Goal: Task Accomplishment & Management: Manage account settings

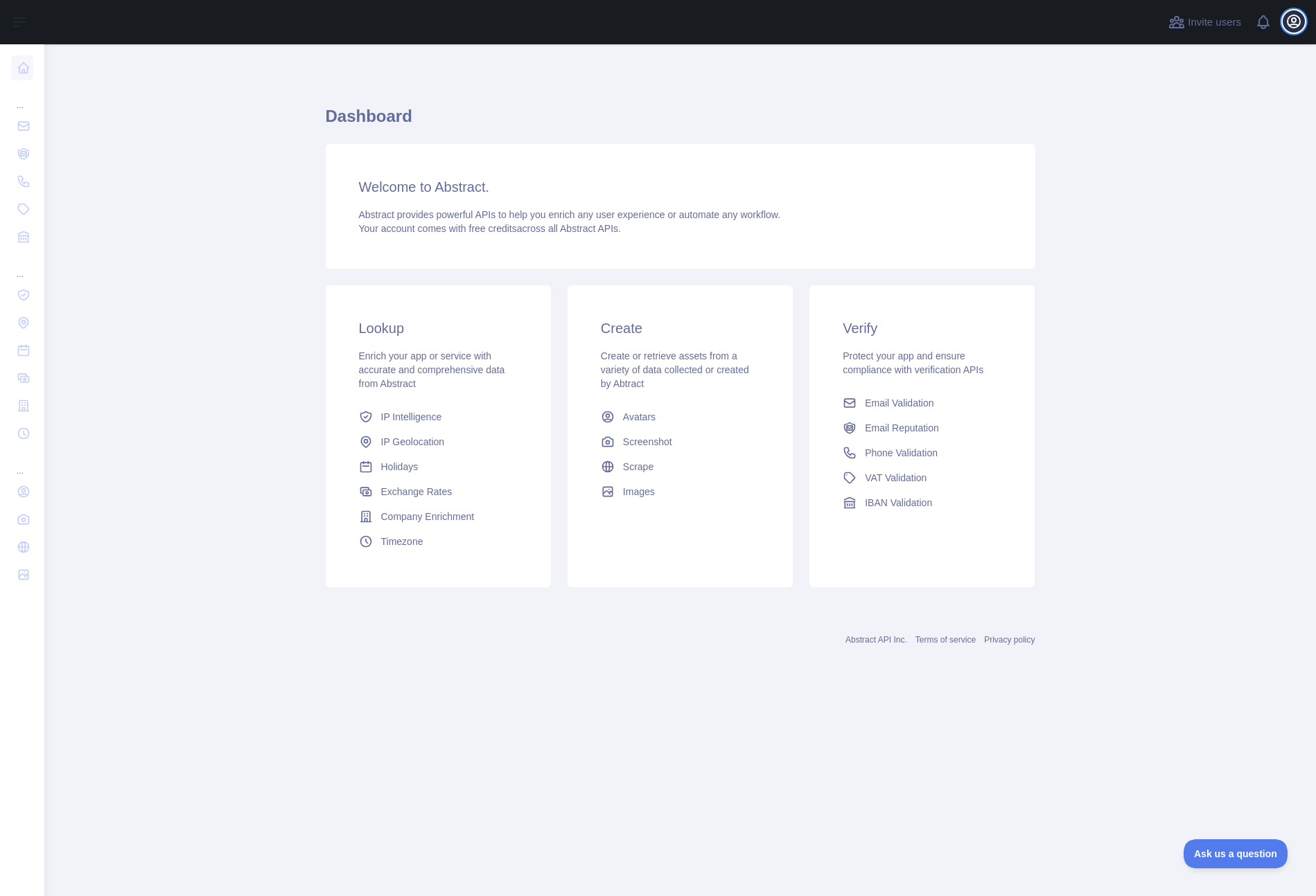
click at [1291, 29] on icon "button" at bounding box center [1293, 21] width 17 height 17
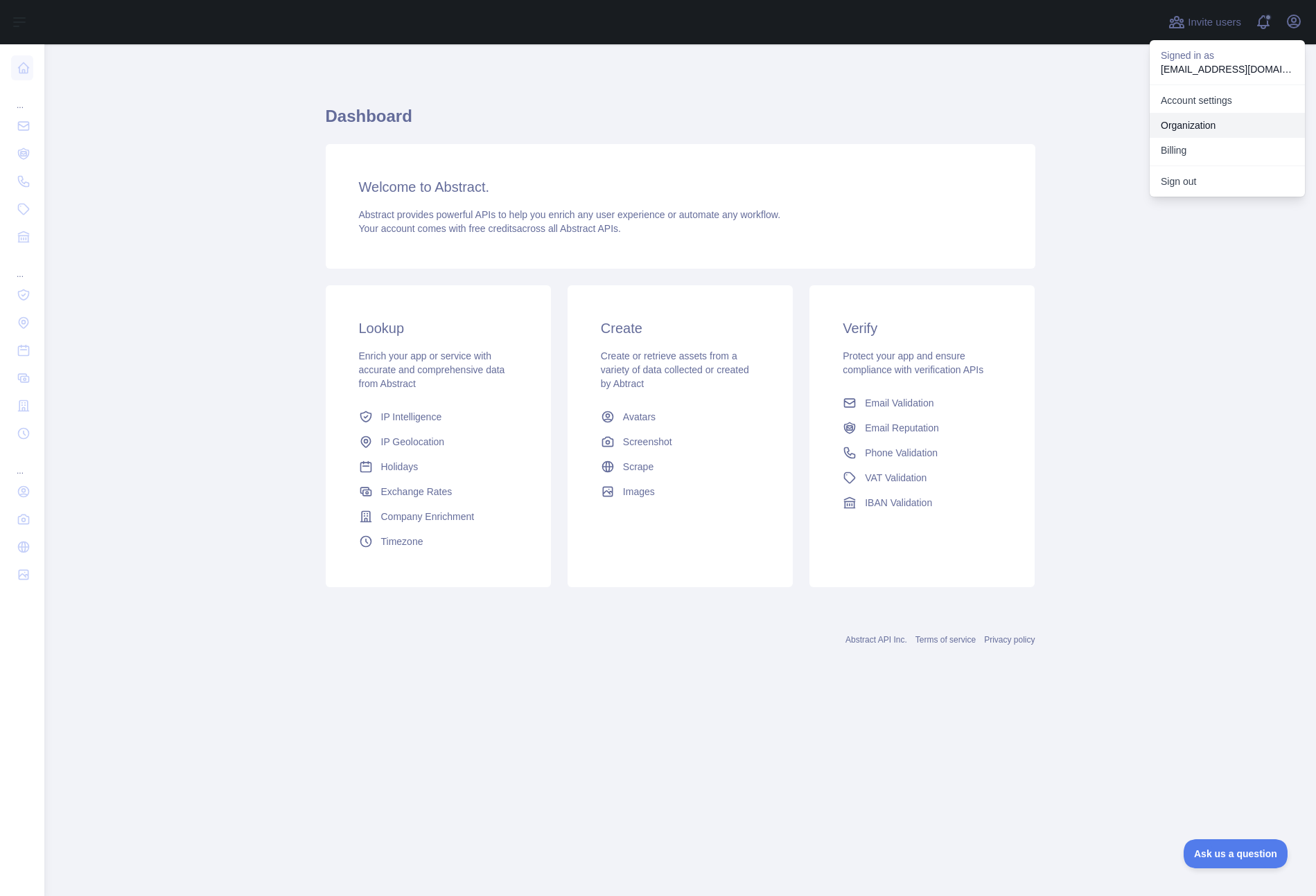
click at [1229, 116] on link "Organization" at bounding box center [1227, 126] width 155 height 25
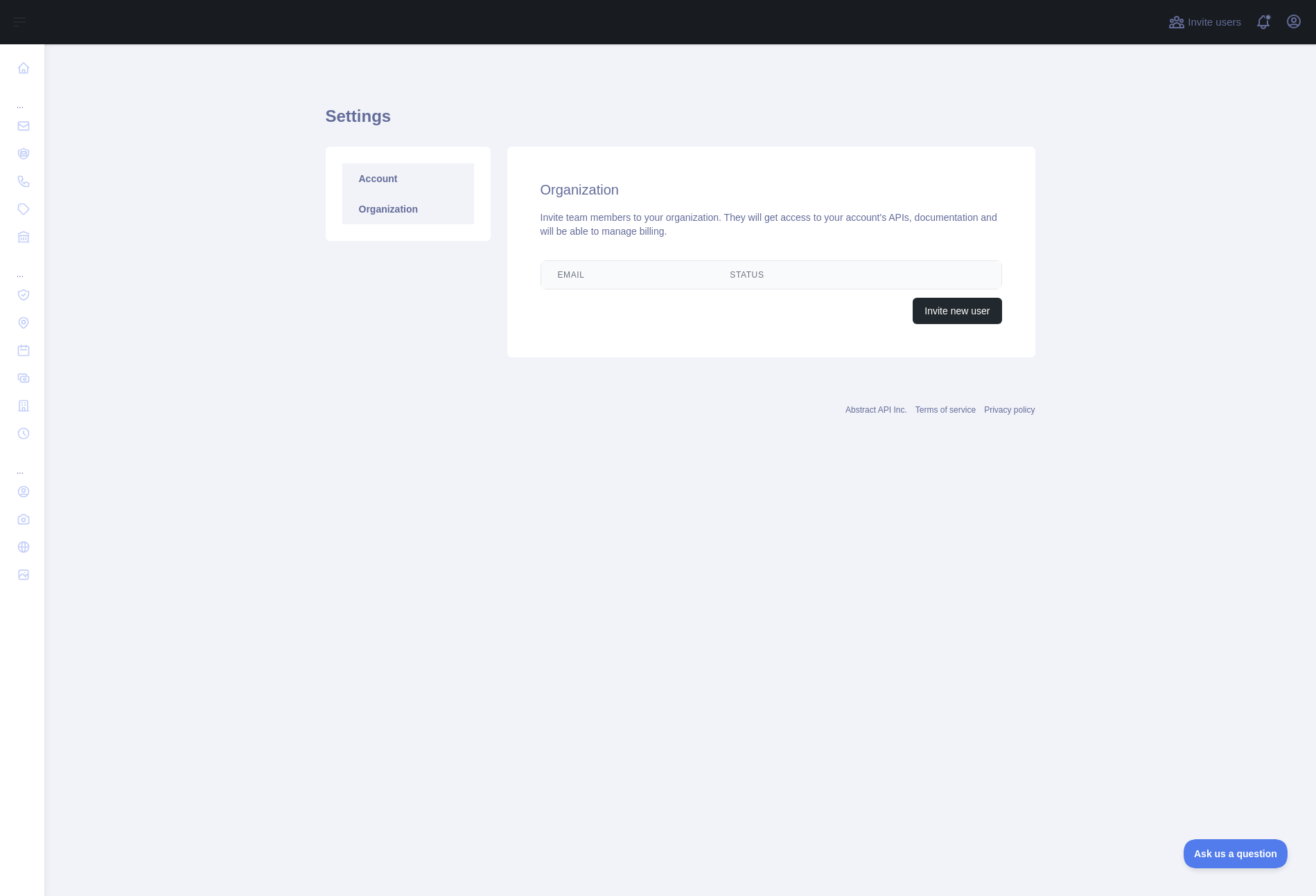
click at [381, 177] on link "Account" at bounding box center [408, 179] width 132 height 31
click at [379, 213] on link "Organization" at bounding box center [408, 209] width 132 height 31
click at [1288, 22] on icon "button" at bounding box center [1293, 21] width 17 height 17
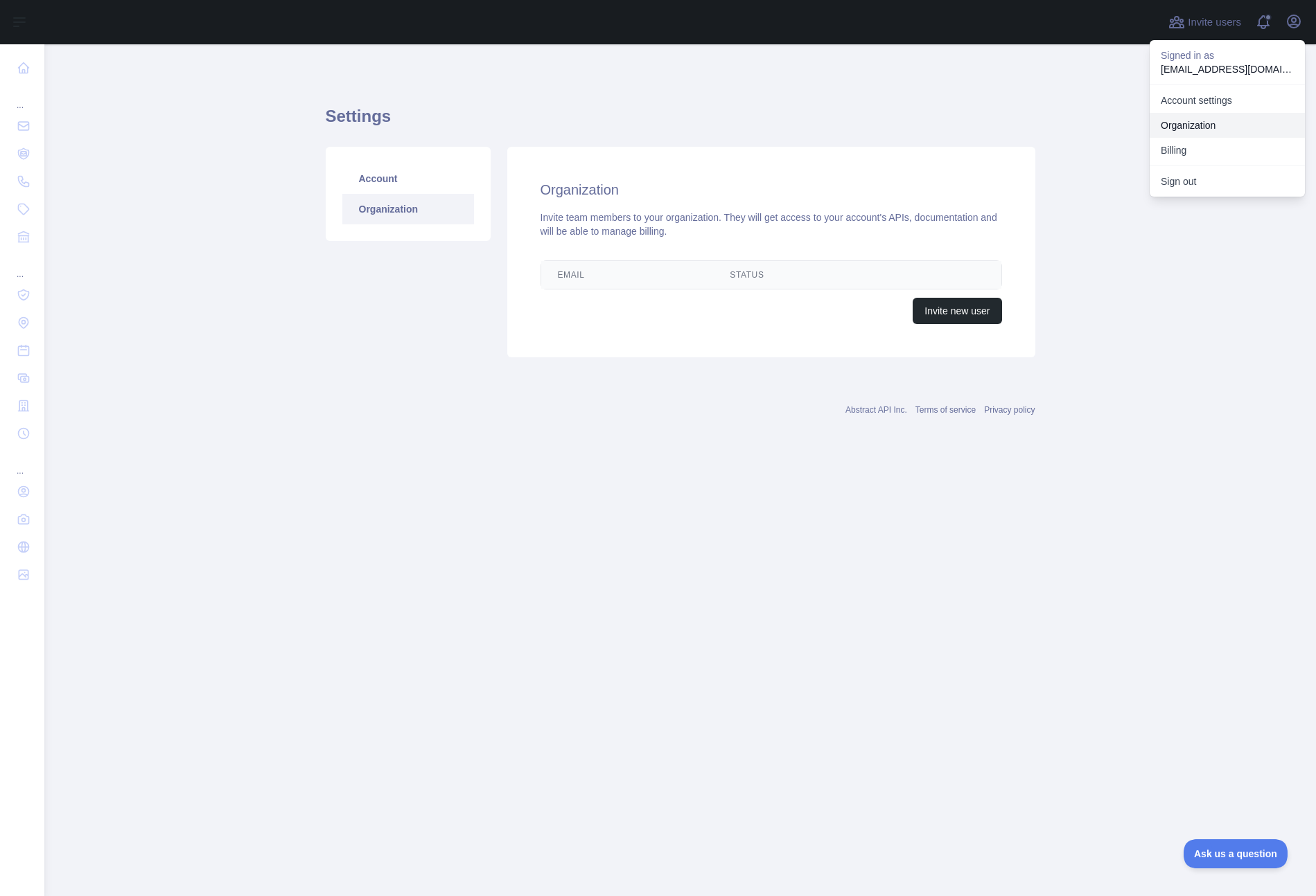
click at [1225, 116] on link "Organization" at bounding box center [1227, 126] width 155 height 25
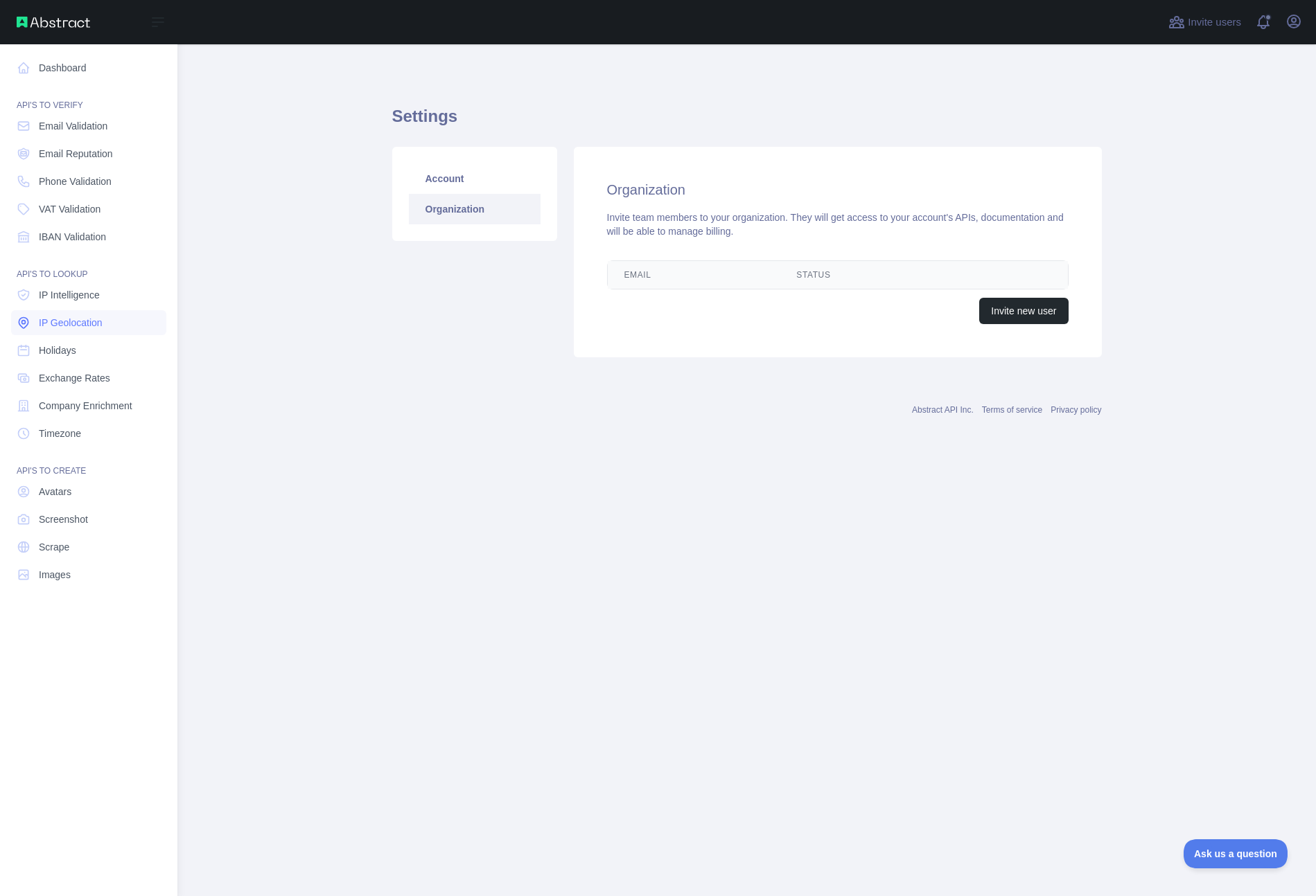
click at [89, 329] on link "IP Geolocation" at bounding box center [89, 323] width 155 height 25
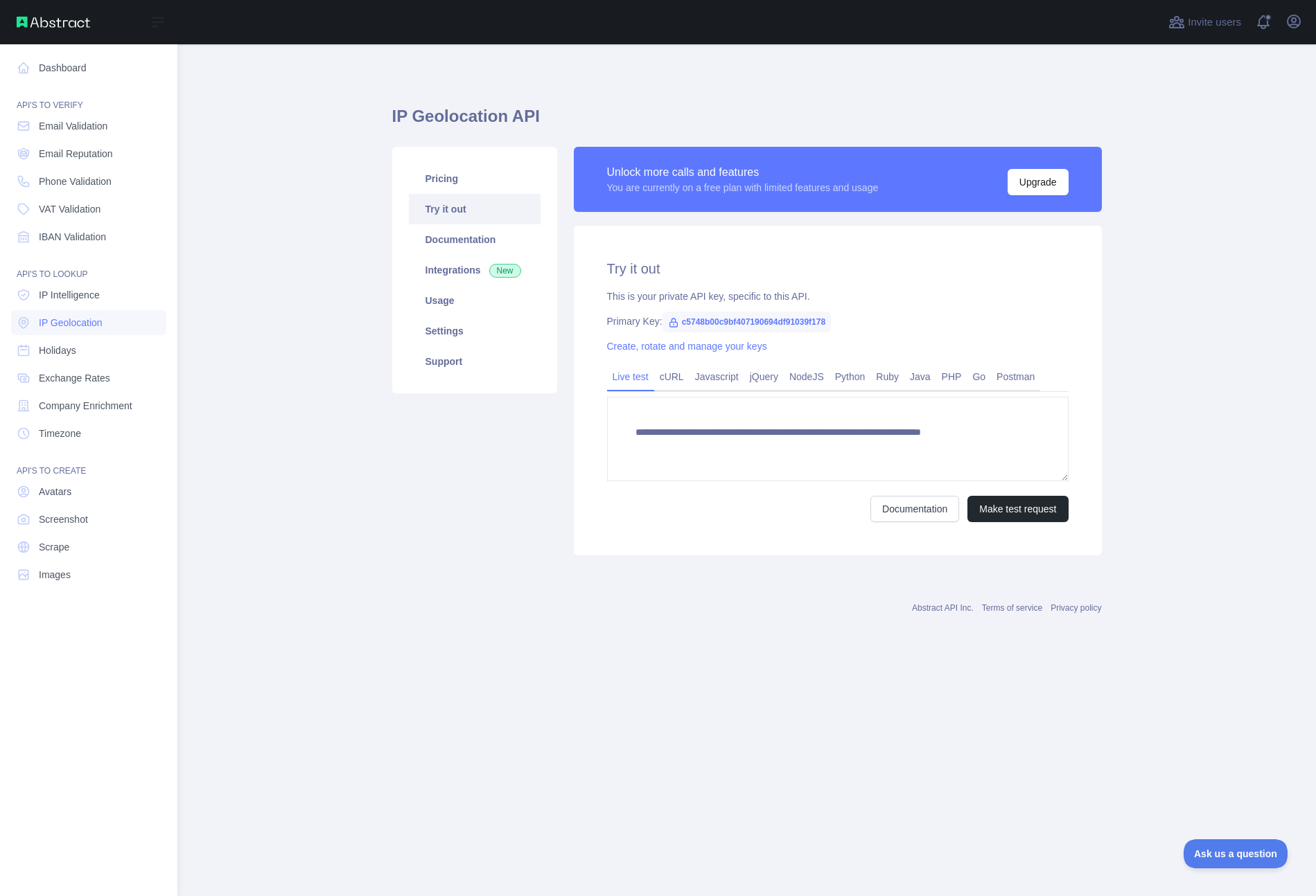
type textarea "**********"
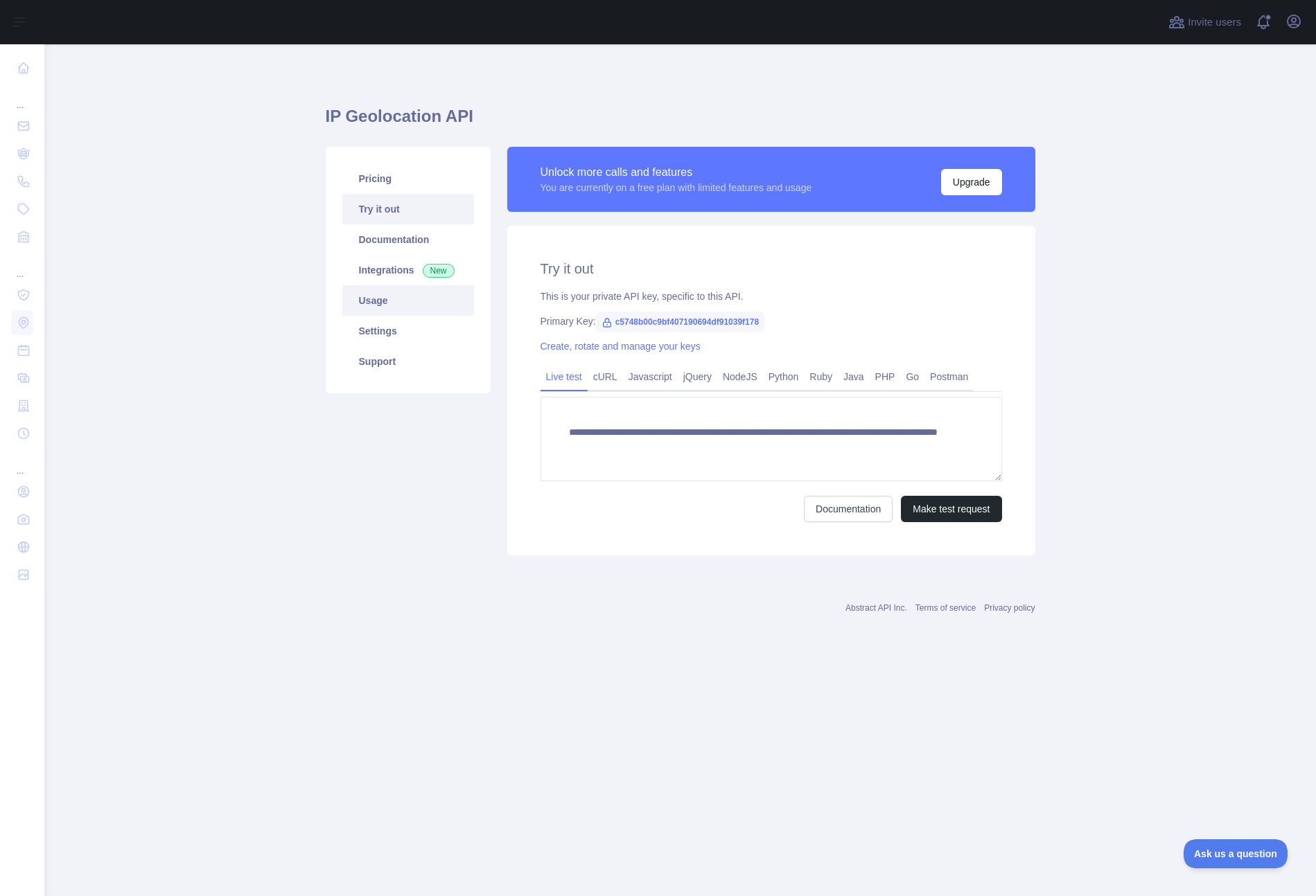
click at [384, 300] on link "Usage" at bounding box center [408, 300] width 132 height 31
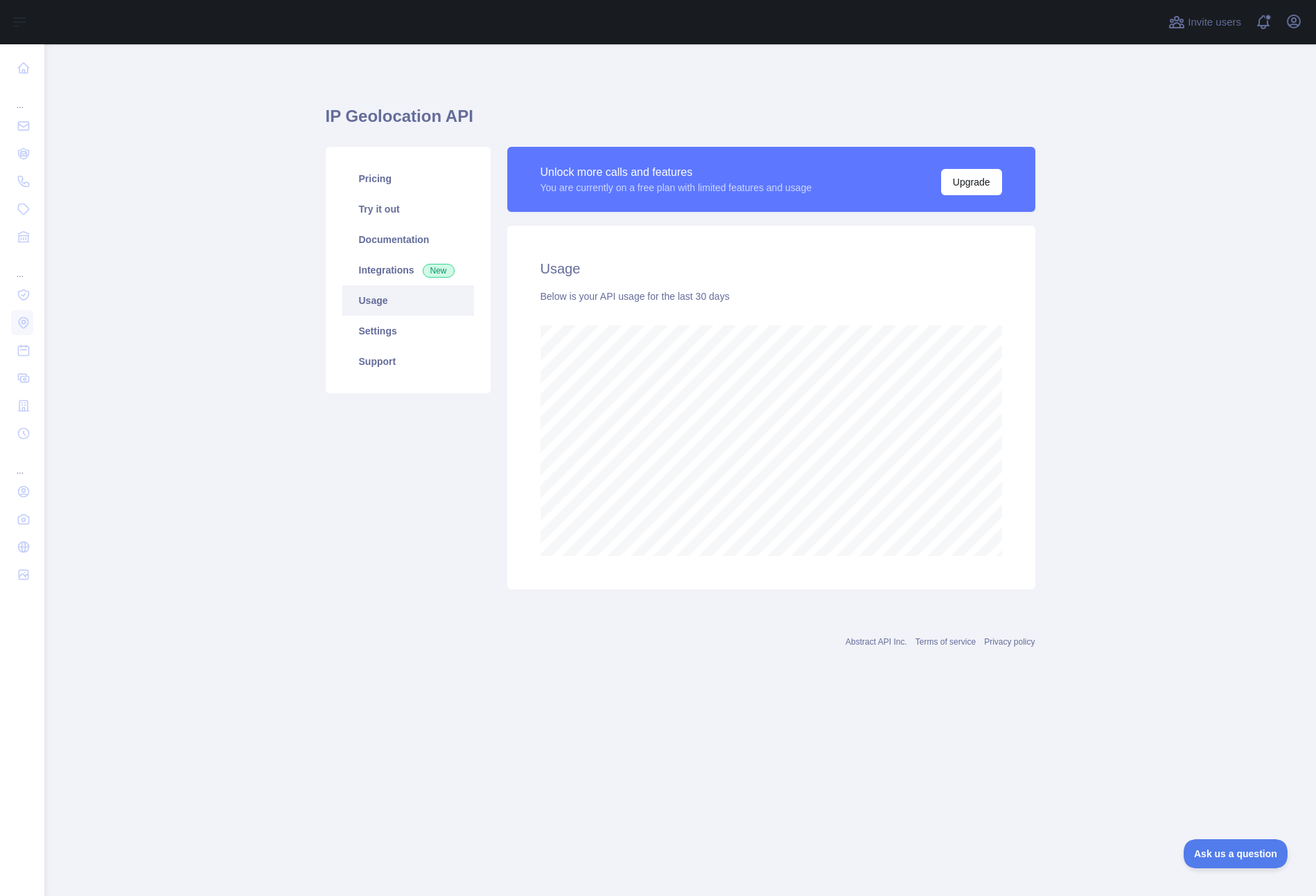
scroll to position [852, 1272]
click at [1295, 24] on icon "button" at bounding box center [1293, 21] width 17 height 17
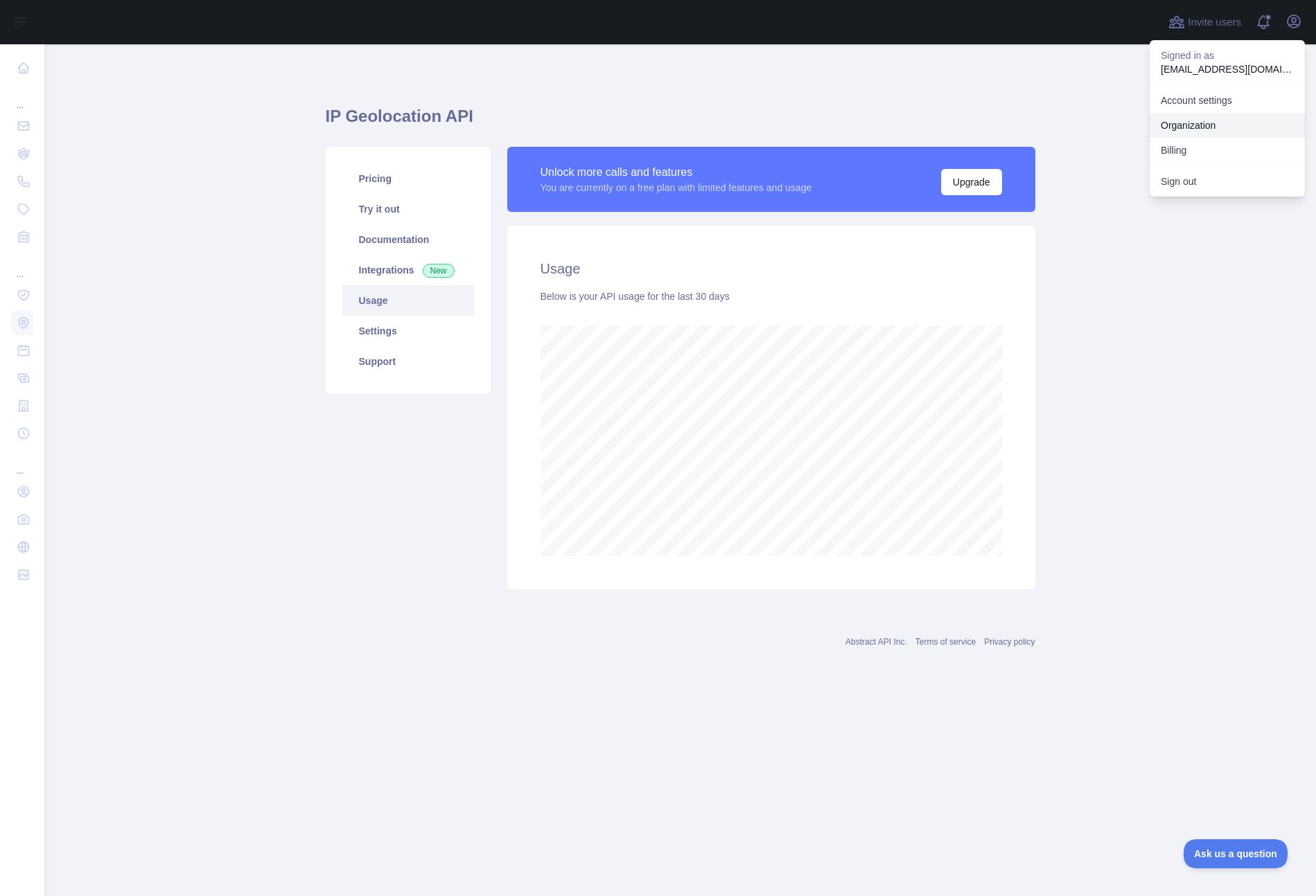
click at [1228, 121] on link "Organization" at bounding box center [1227, 126] width 155 height 25
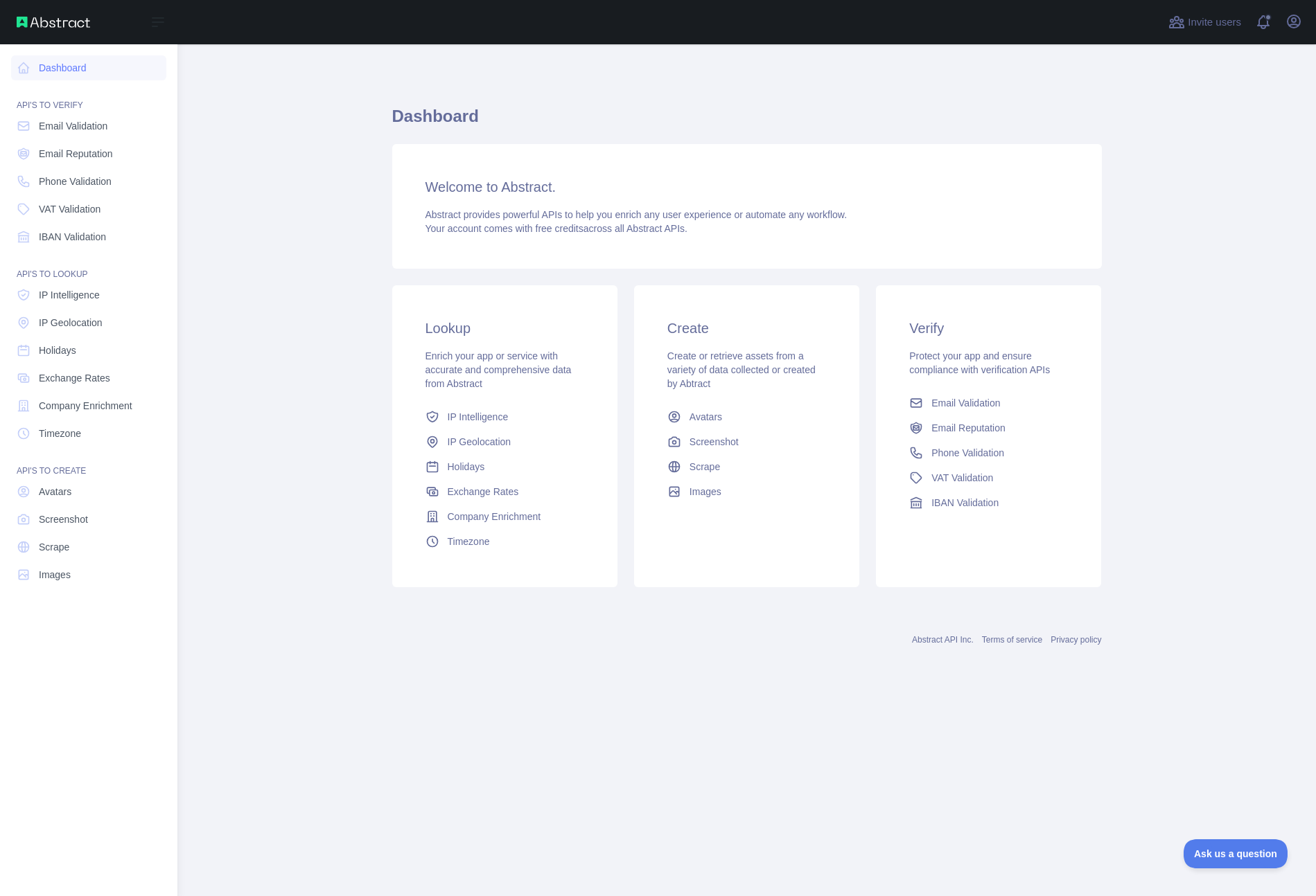
click at [64, 31] on div "Open sidebar" at bounding box center [89, 22] width 177 height 44
click at [65, 28] on div "Open sidebar" at bounding box center [89, 22] width 177 height 44
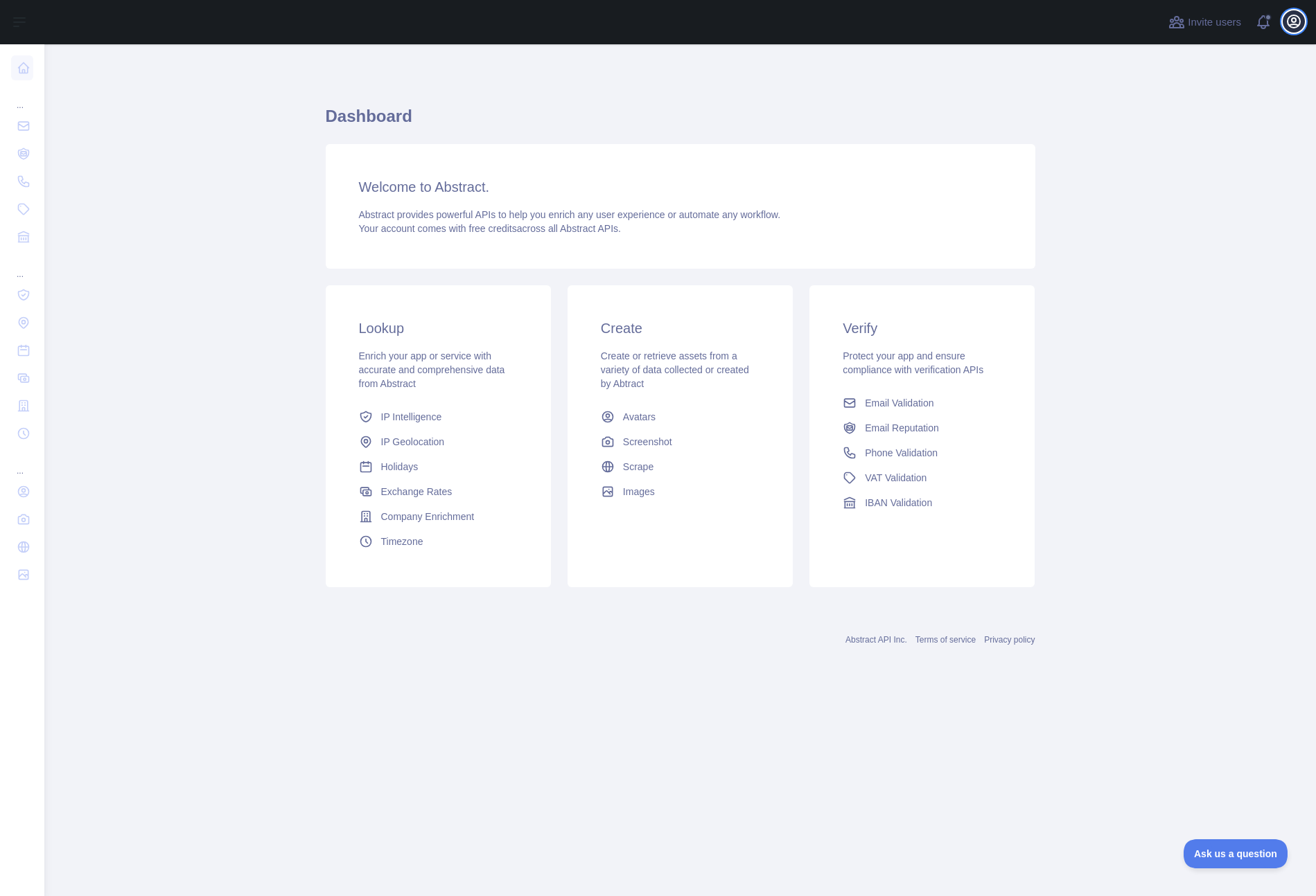
click at [1293, 21] on icon "button" at bounding box center [1293, 21] width 17 height 17
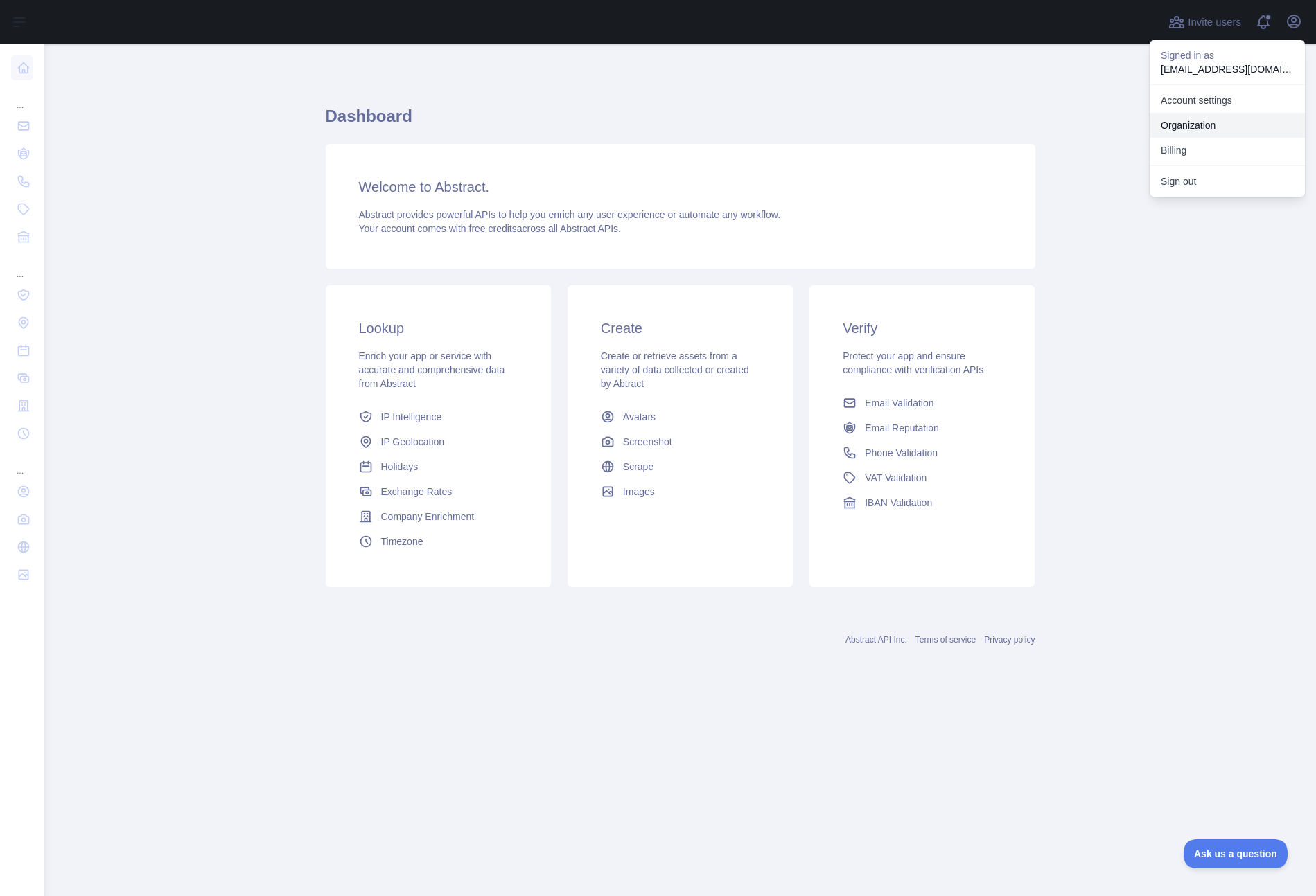
click at [1216, 121] on link "Organization" at bounding box center [1227, 126] width 155 height 25
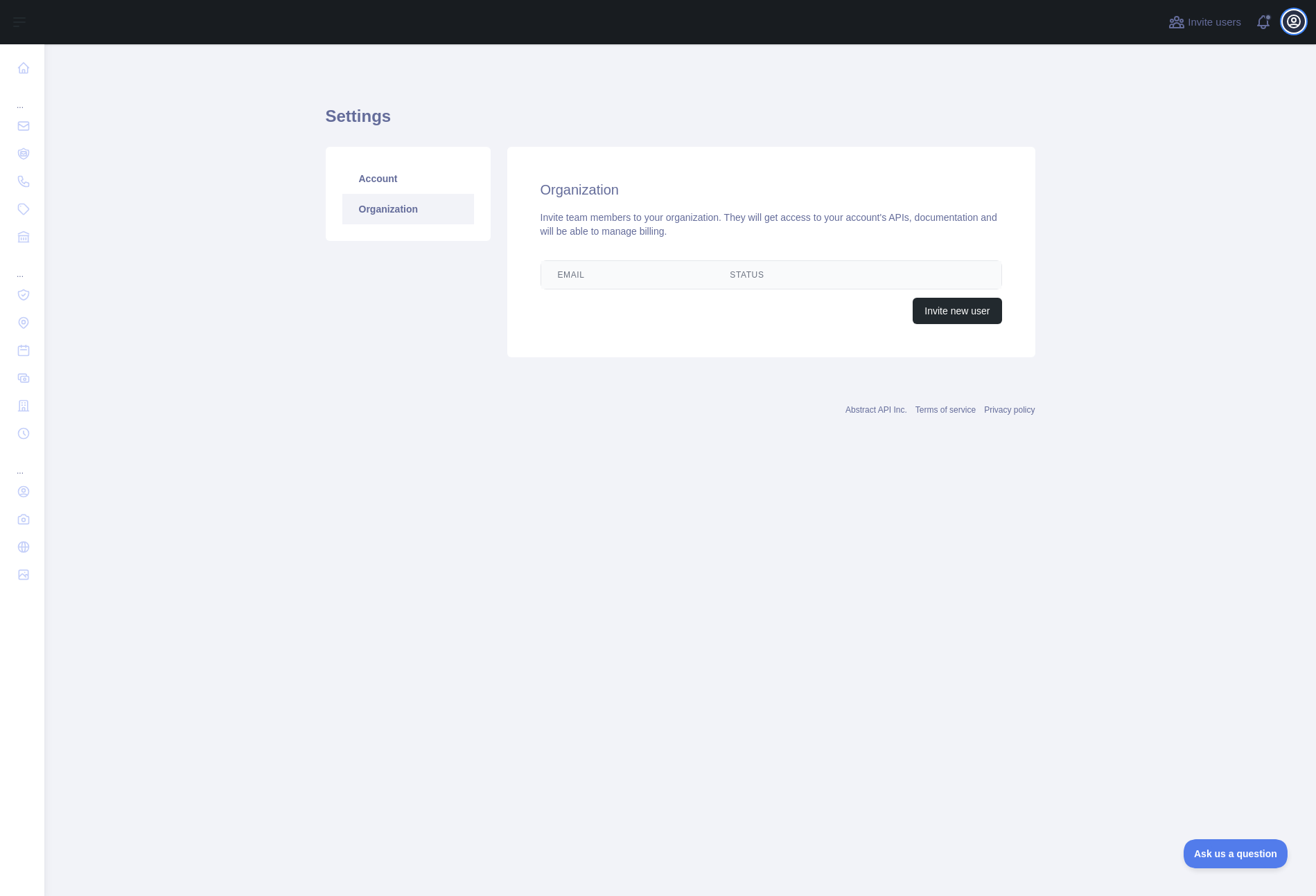
click at [1295, 24] on icon "button" at bounding box center [1294, 21] width 13 height 13
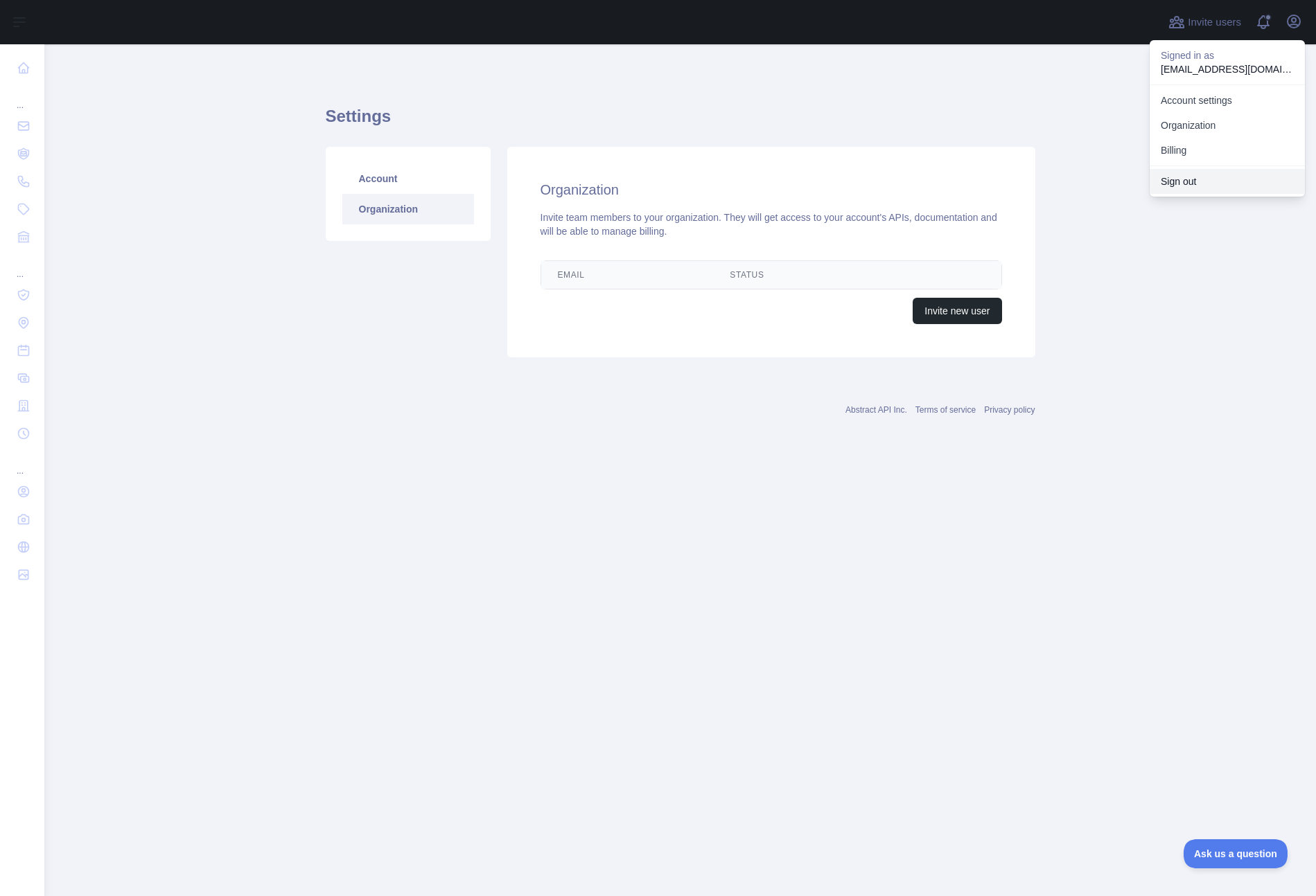
click at [1241, 175] on button "Sign out" at bounding box center [1227, 182] width 155 height 25
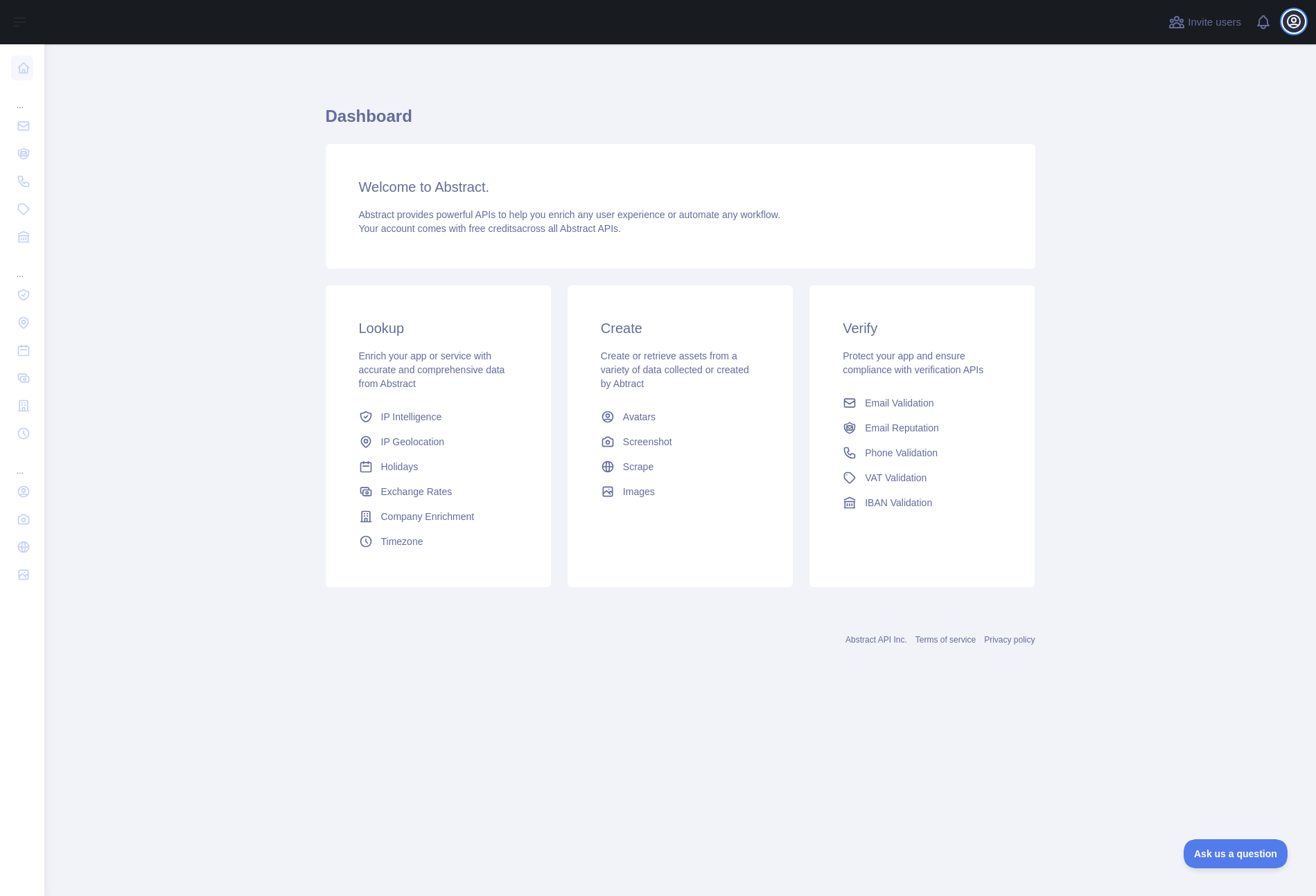
click at [1292, 21] on icon "button" at bounding box center [1294, 21] width 13 height 13
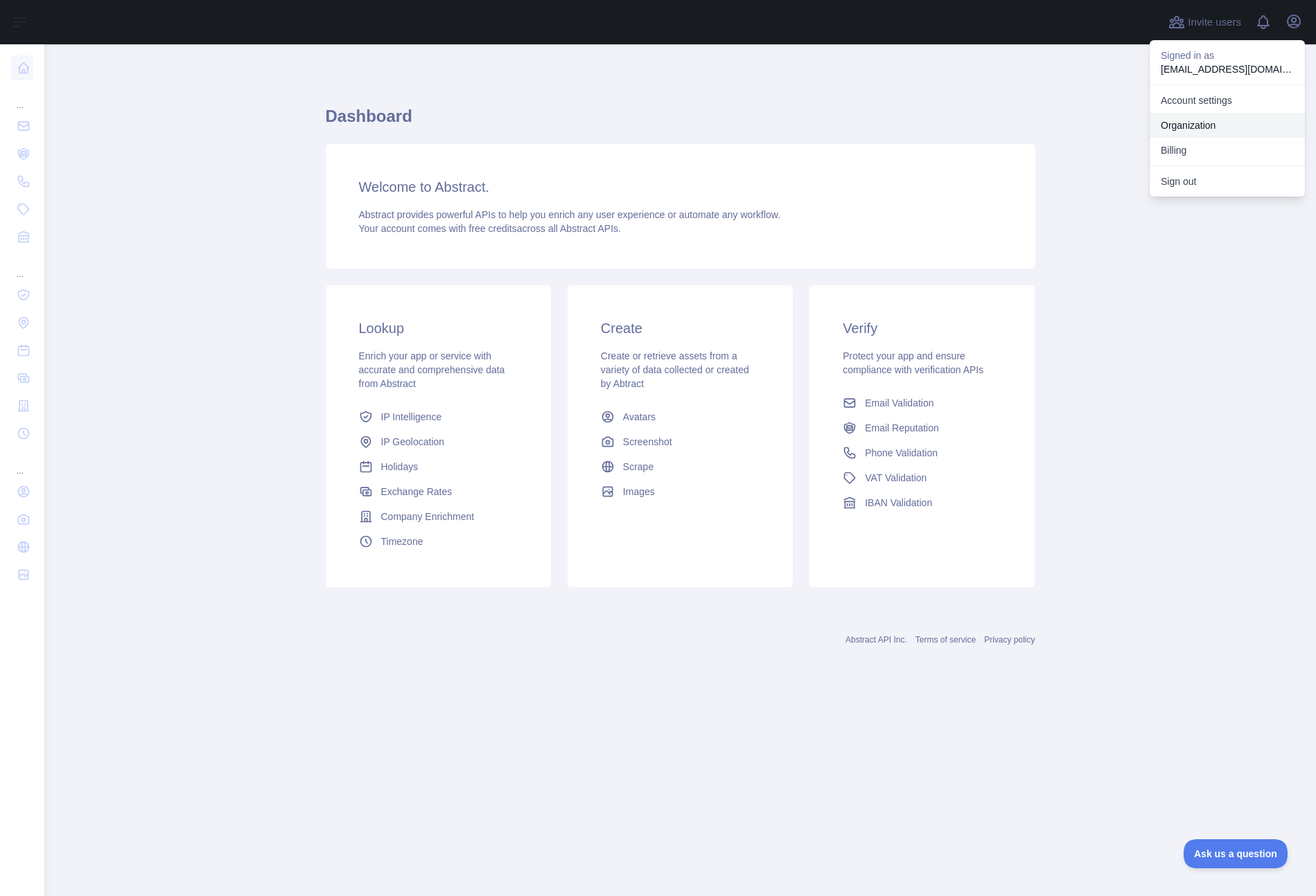
click at [1239, 118] on link "Organization" at bounding box center [1227, 126] width 155 height 25
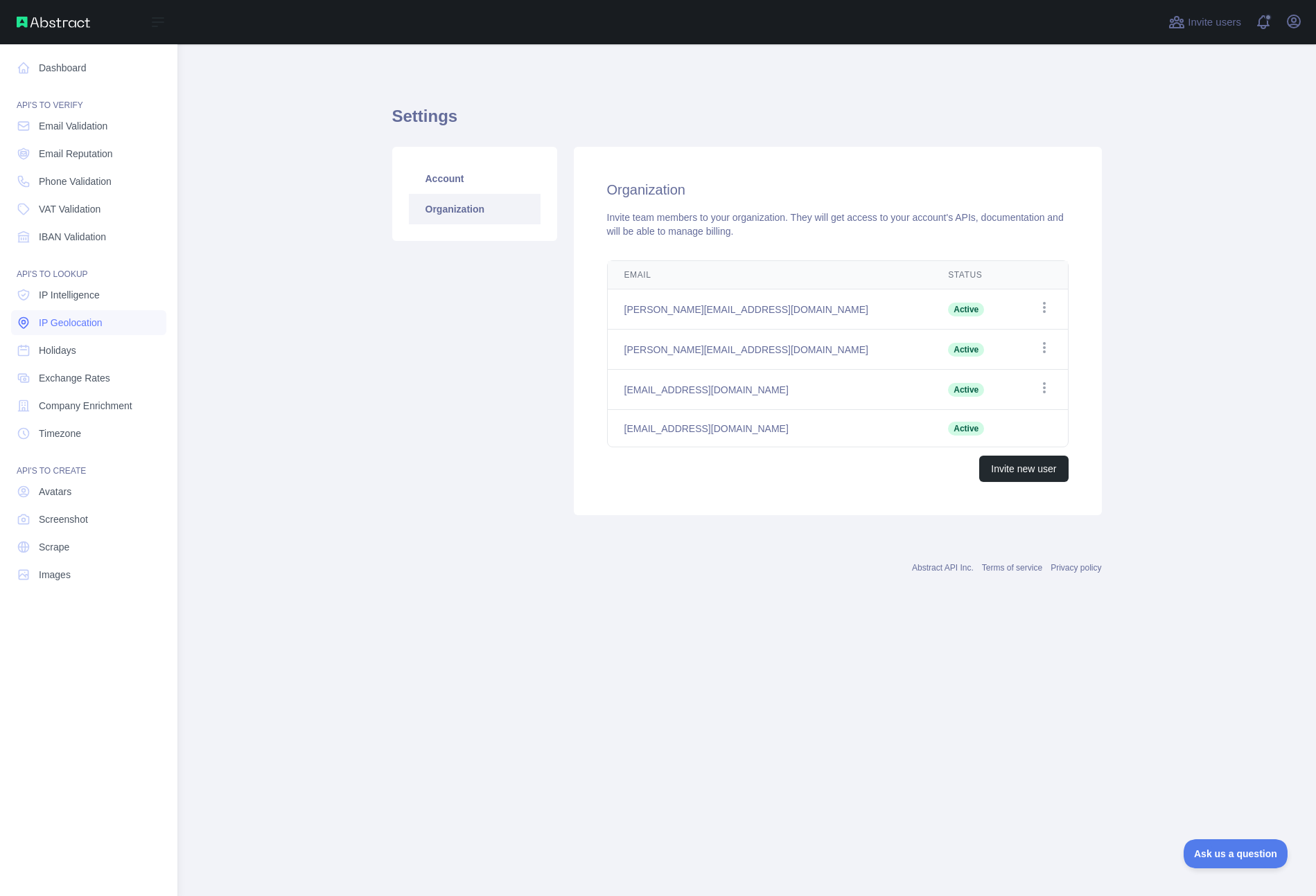
click at [46, 327] on span "IP Geolocation" at bounding box center [70, 323] width 64 height 14
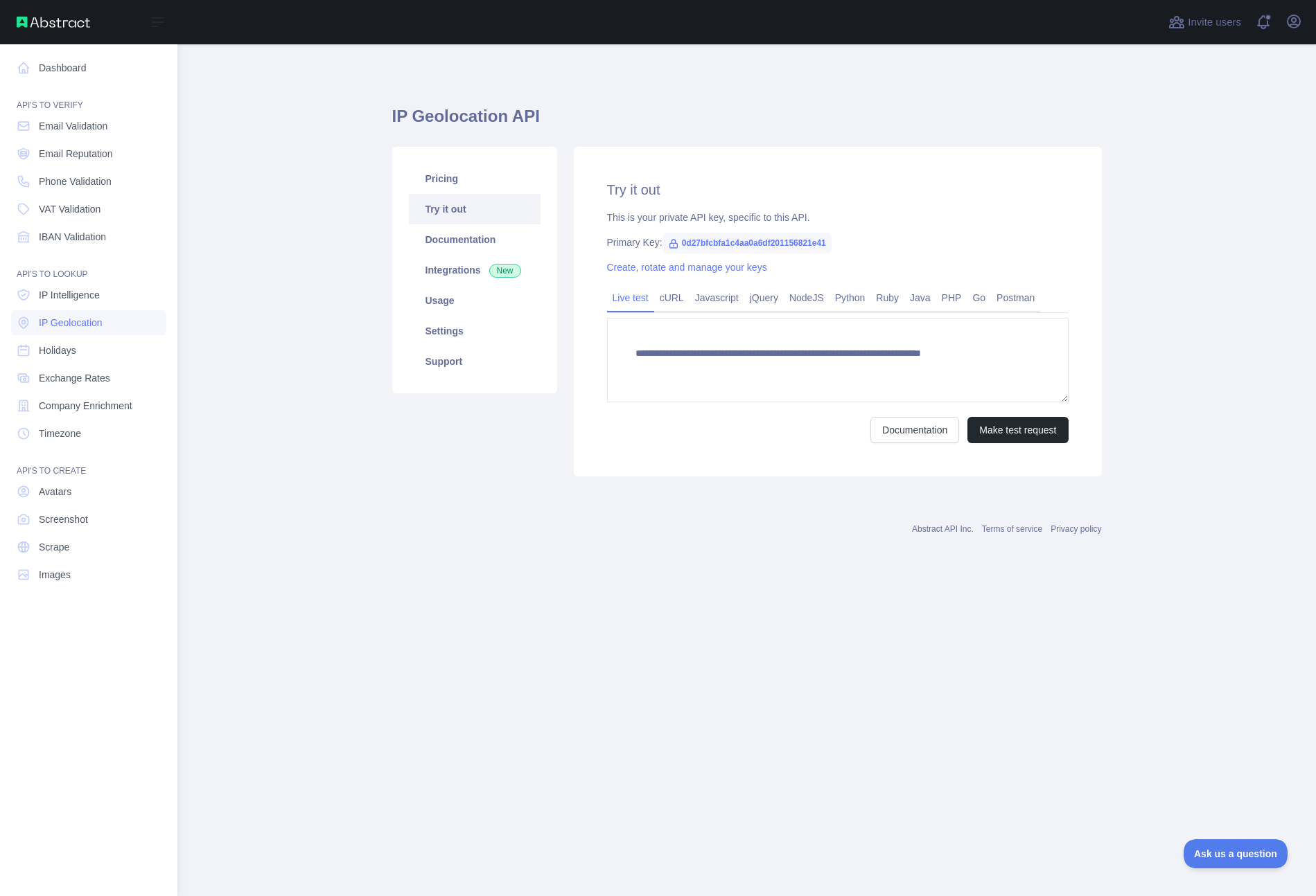
type textarea "**********"
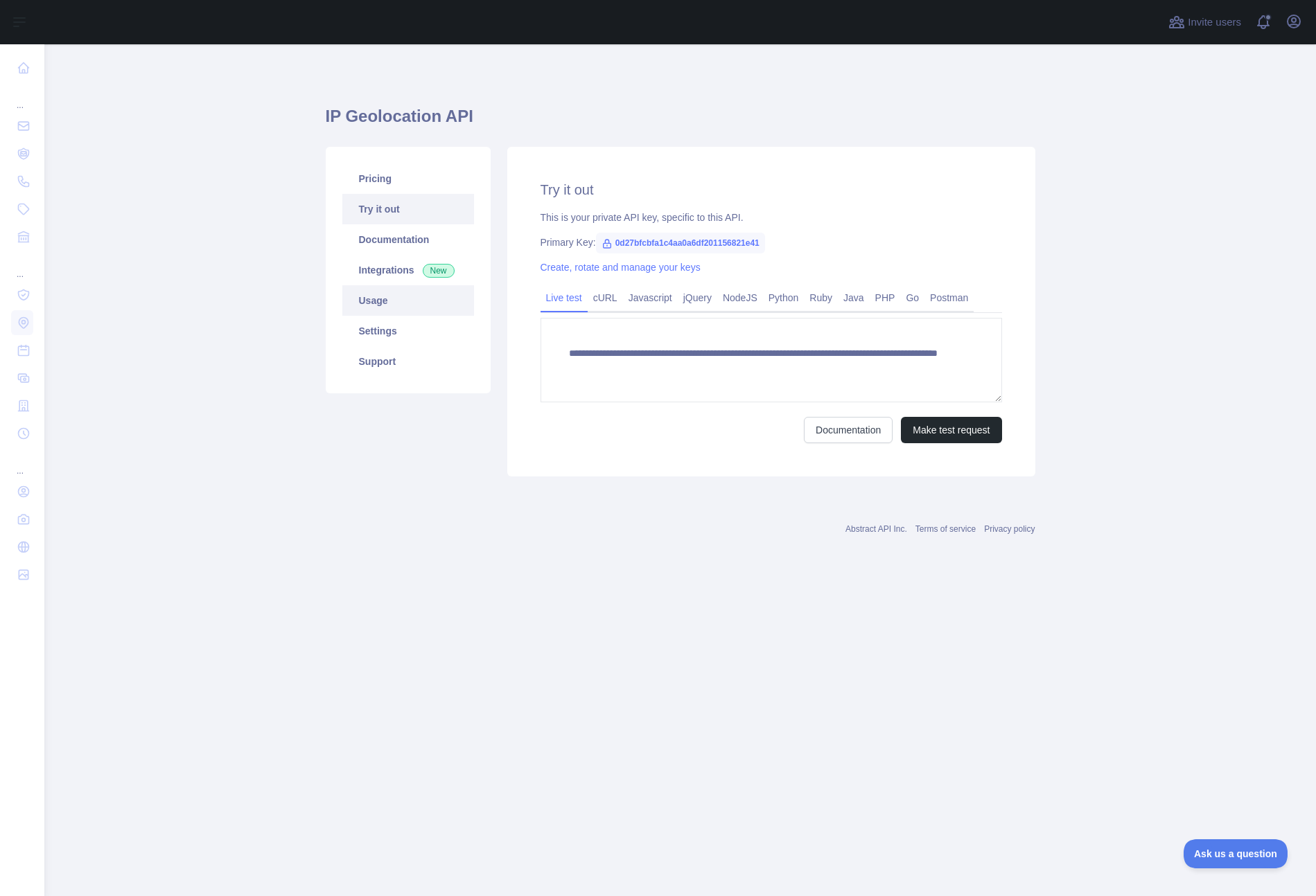
click at [408, 311] on link "Usage" at bounding box center [408, 300] width 132 height 31
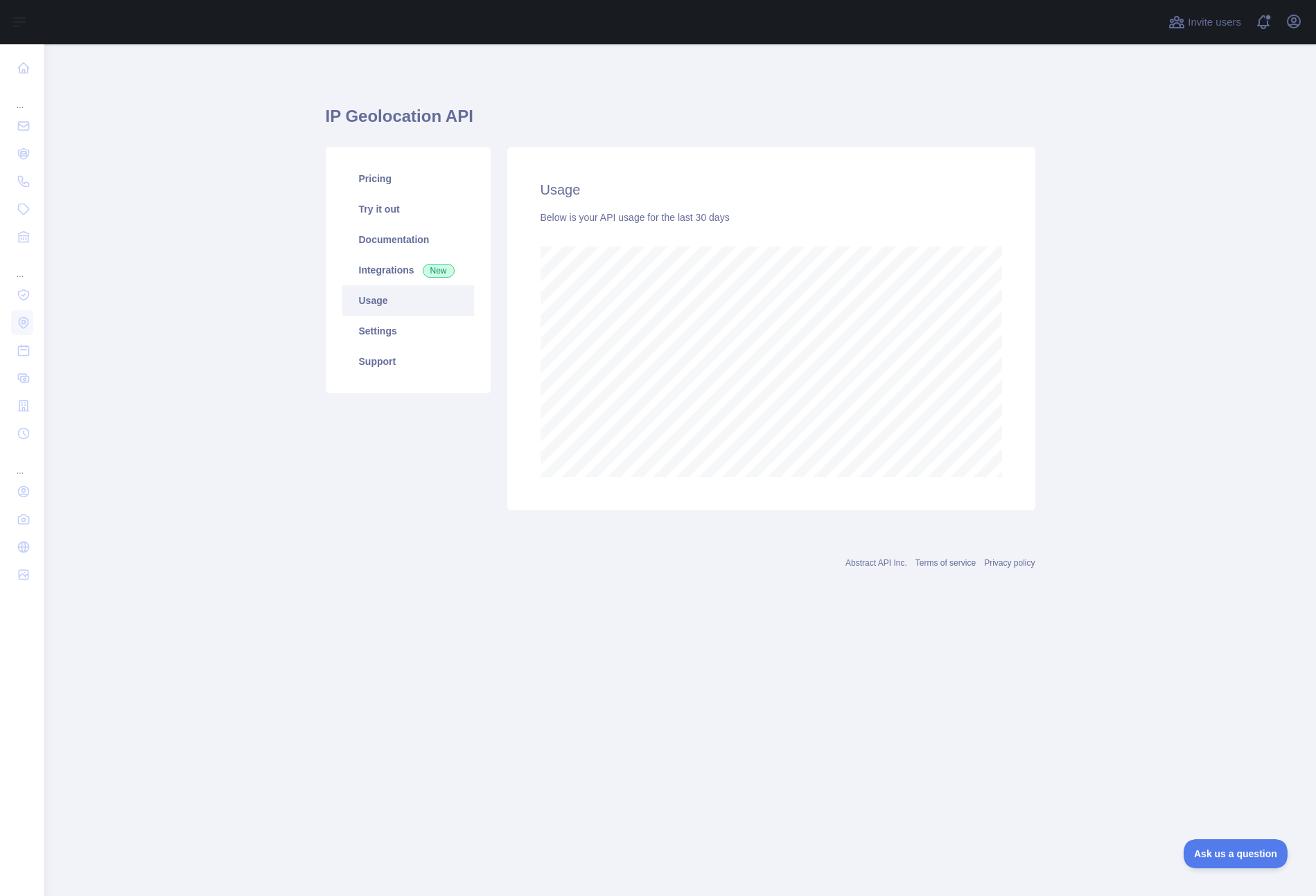
scroll to position [852, 1272]
